Goal: Task Accomplishment & Management: Manage account settings

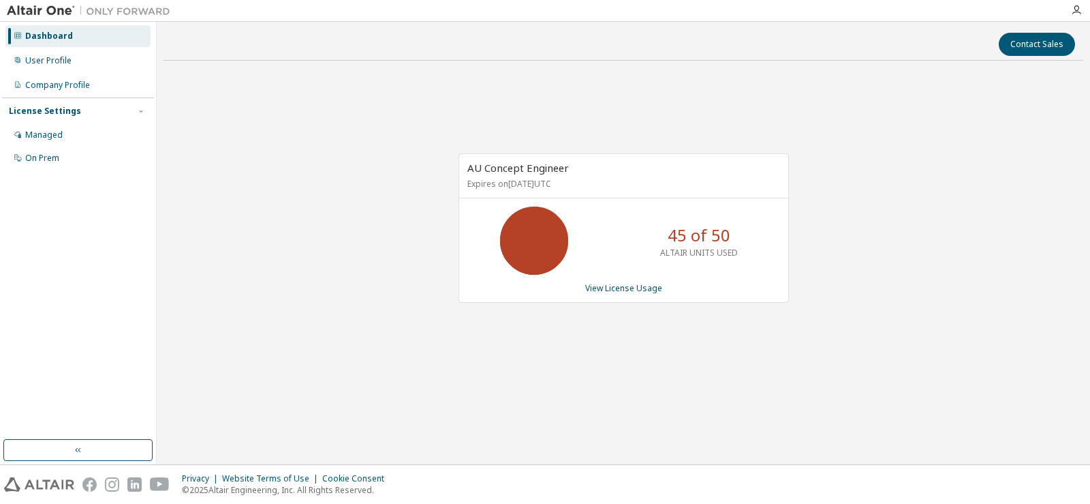
drag, startPoint x: 726, startPoint y: 233, endPoint x: 608, endPoint y: 236, distance: 117.9
click at [610, 236] on div "45 of 50 ALTAIR UNITS USED" at bounding box center [623, 240] width 329 height 68
click at [695, 341] on div "AU Concept Engineer Expires on [DATE] UTC 45 of 50 ALTAIR UNITS USED View Licen…" at bounding box center [624, 235] width 920 height 327
click at [634, 288] on link "View License Usage" at bounding box center [623, 288] width 77 height 12
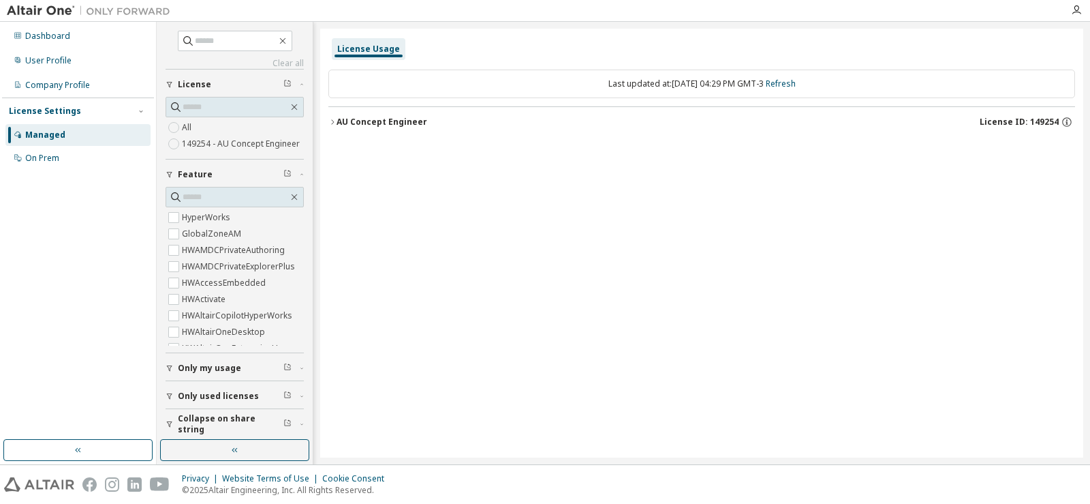
click at [335, 121] on icon "button" at bounding box center [332, 122] width 8 height 8
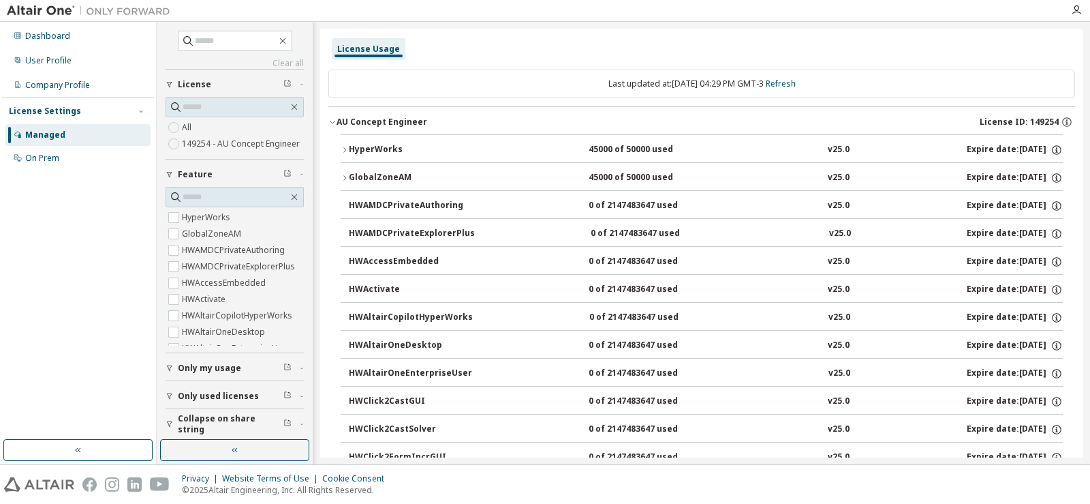
click at [335, 121] on icon "button" at bounding box center [332, 122] width 5 height 3
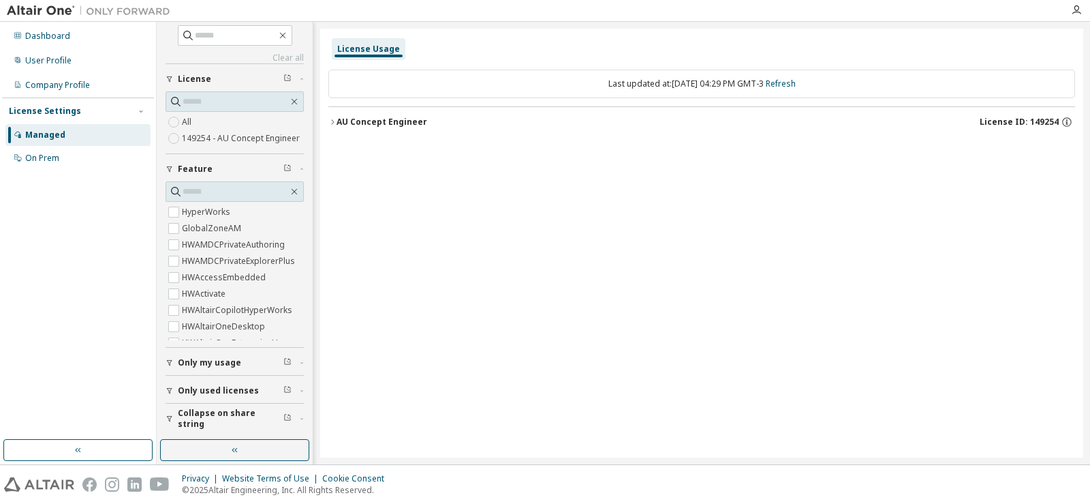
scroll to position [16, 0]
click at [184, 364] on span "Only my usage" at bounding box center [209, 362] width 63 height 11
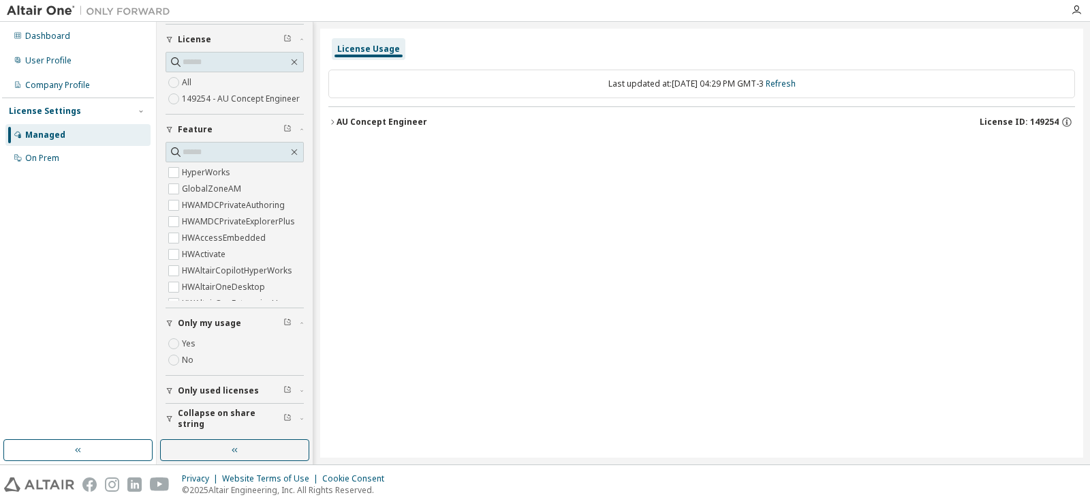
click at [176, 335] on button "Only my usage" at bounding box center [235, 323] width 138 height 30
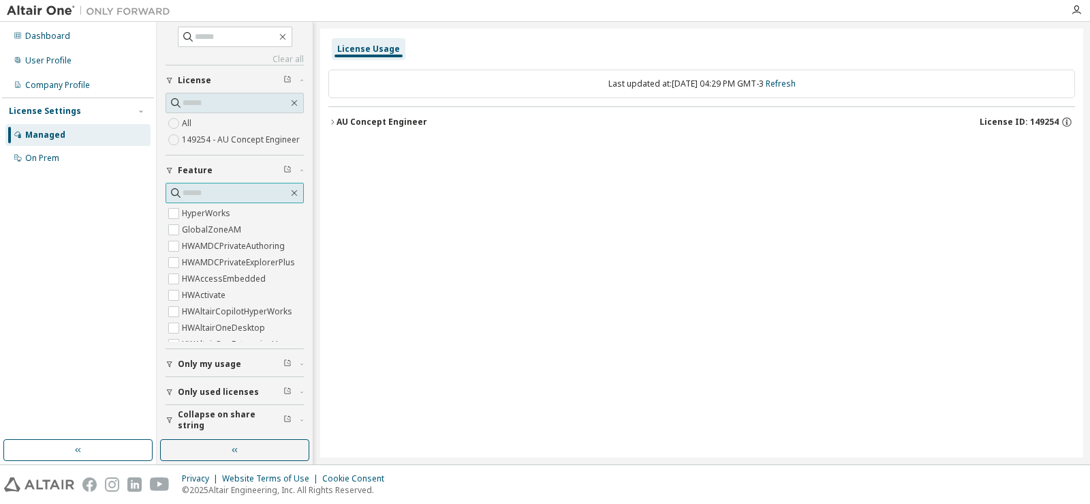
scroll to position [0, 0]
click at [343, 127] on div "AU Concept Engineer" at bounding box center [382, 122] width 91 height 11
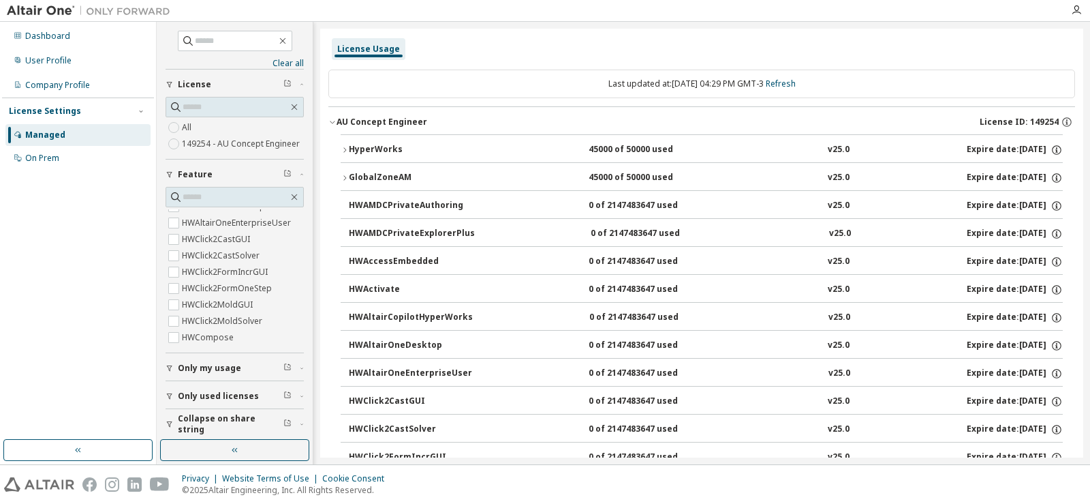
scroll to position [136, 0]
click at [243, 401] on span "Only used licenses" at bounding box center [218, 395] width 81 height 11
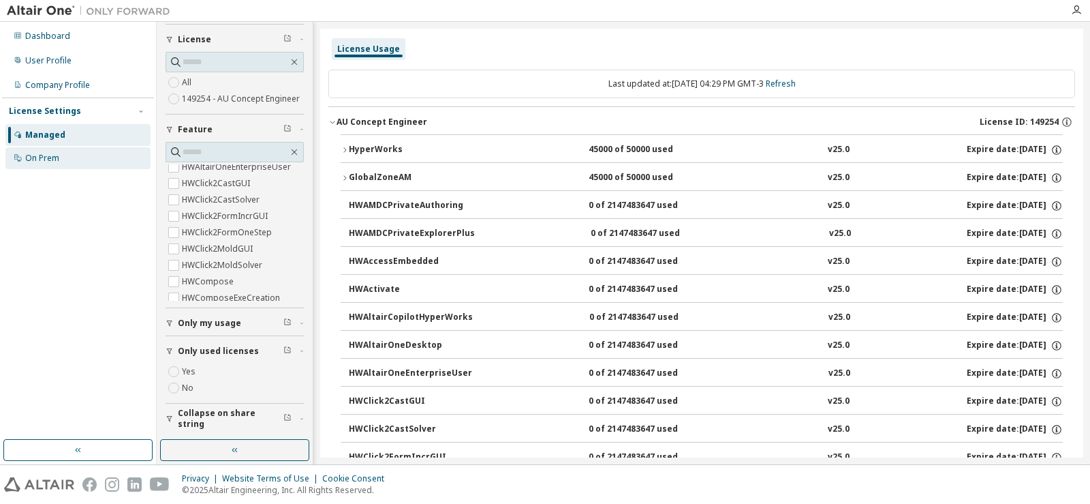
click at [35, 159] on div "On Prem" at bounding box center [42, 158] width 34 height 11
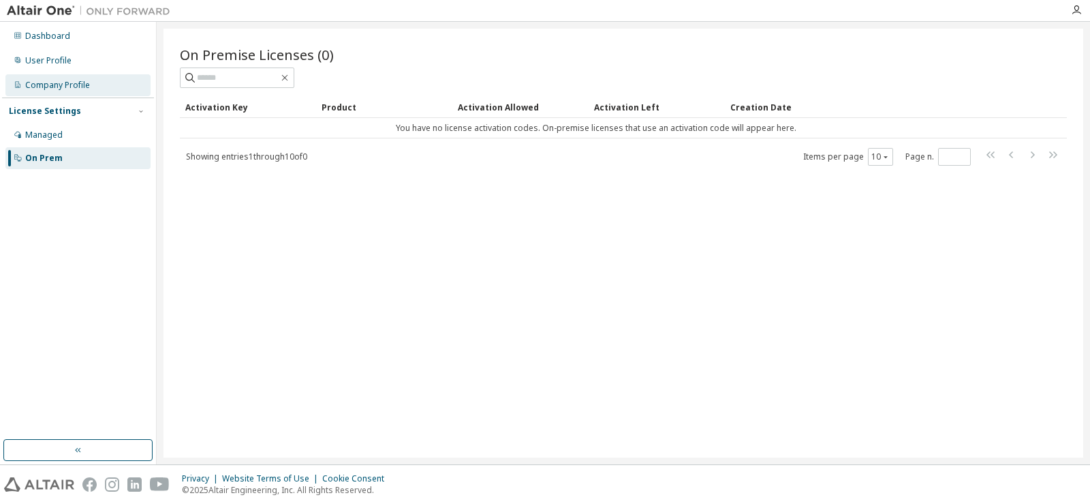
click at [82, 87] on div "Company Profile" at bounding box center [57, 85] width 65 height 11
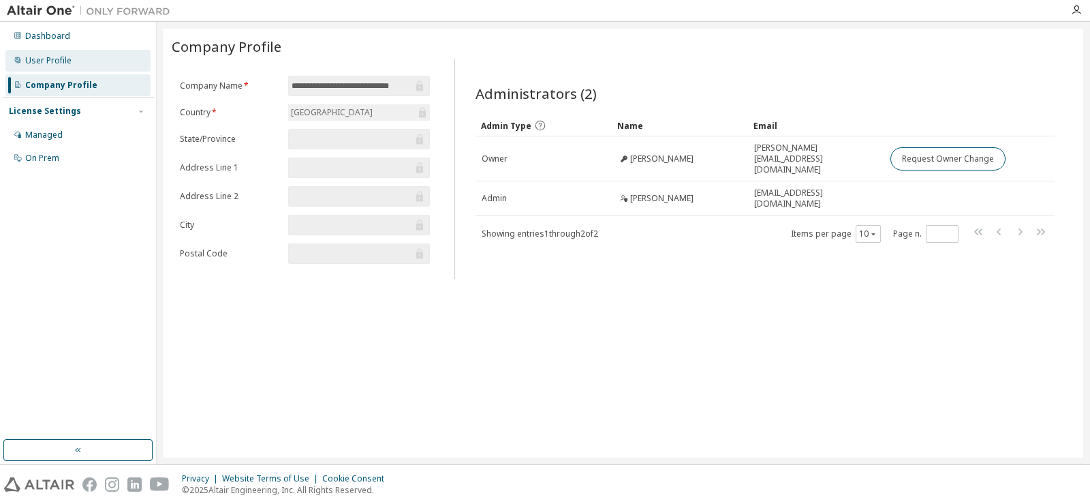
click at [51, 60] on div "User Profile" at bounding box center [48, 60] width 46 height 11
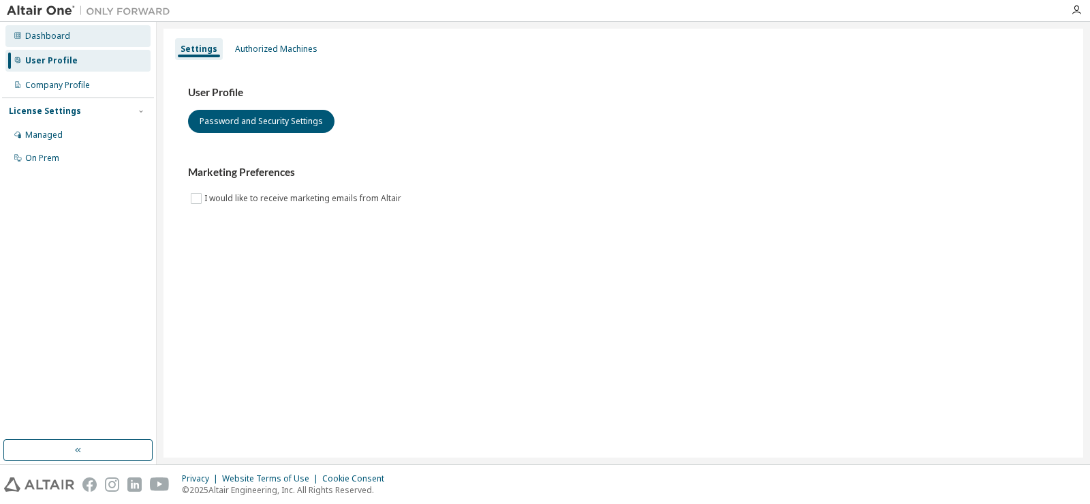
click at [64, 46] on div "Dashboard" at bounding box center [77, 36] width 145 height 22
